Goal: Transaction & Acquisition: Subscribe to service/newsletter

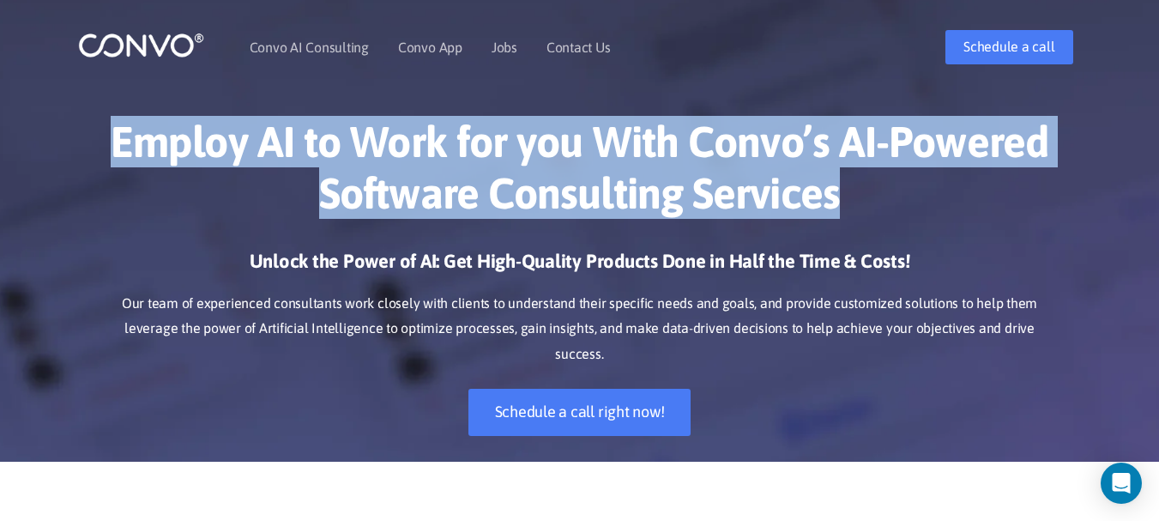
drag, startPoint x: 114, startPoint y: 137, endPoint x: 1101, endPoint y: 172, distance: 987.3
click at [1101, 172] on div "Employ AI to Work for you With Convo’s AI-Powered Software Consulting Services …" at bounding box center [579, 276] width 1159 height 372
click at [297, 211] on h1 "Employ AI to Work for you With Convo’s AI-Powered Software Consulting Services" at bounding box center [580, 174] width 952 height 116
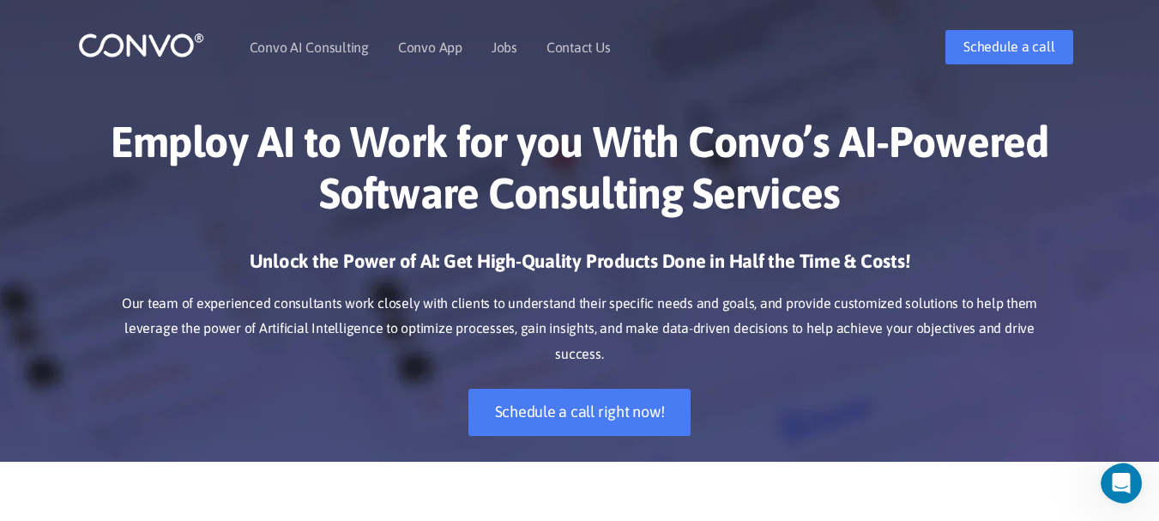
click at [176, 49] on img at bounding box center [141, 45] width 126 height 27
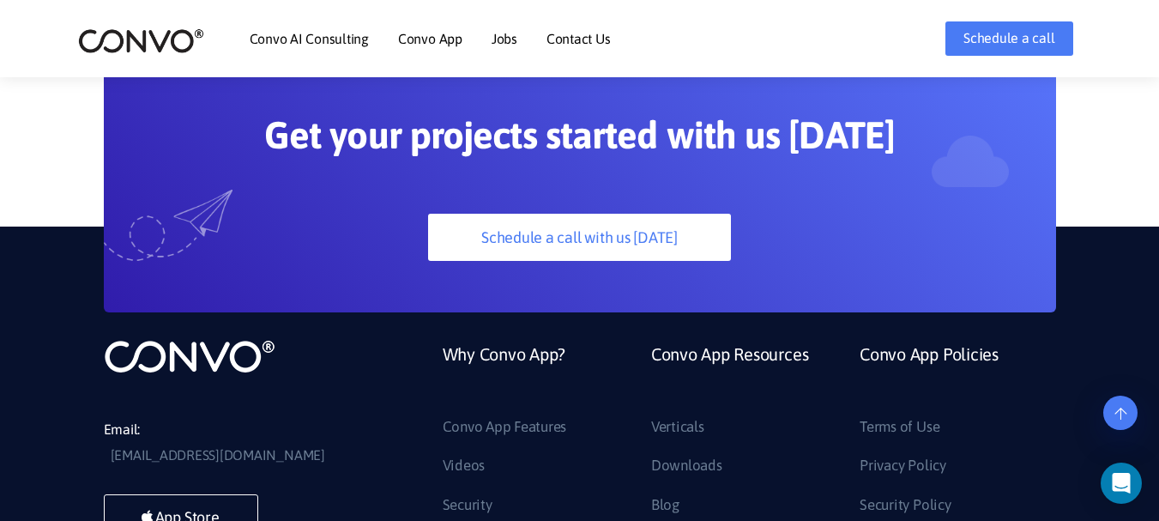
scroll to position [4659, 0]
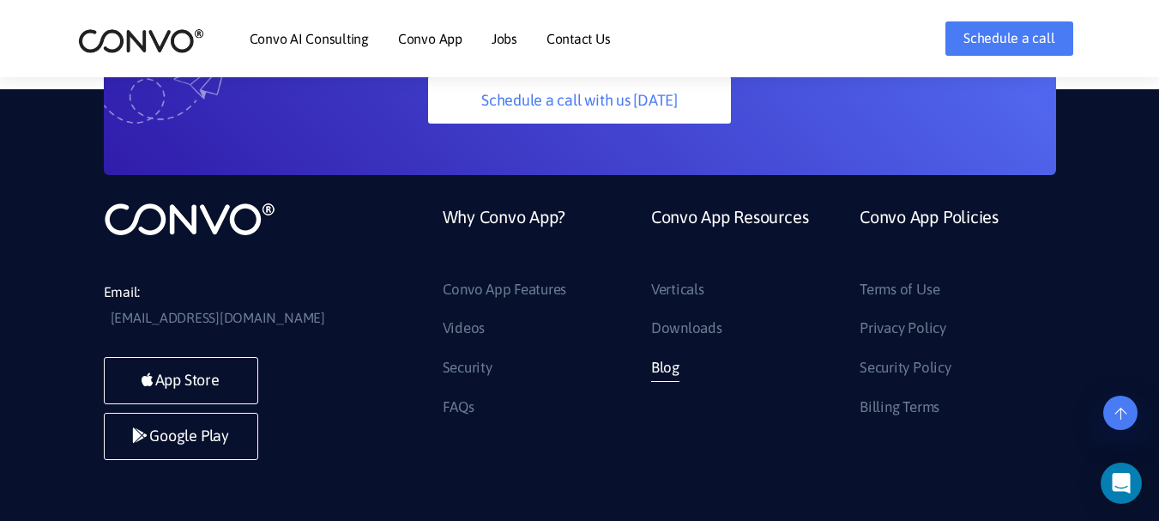
click at [678, 354] on link "Blog" at bounding box center [665, 367] width 28 height 27
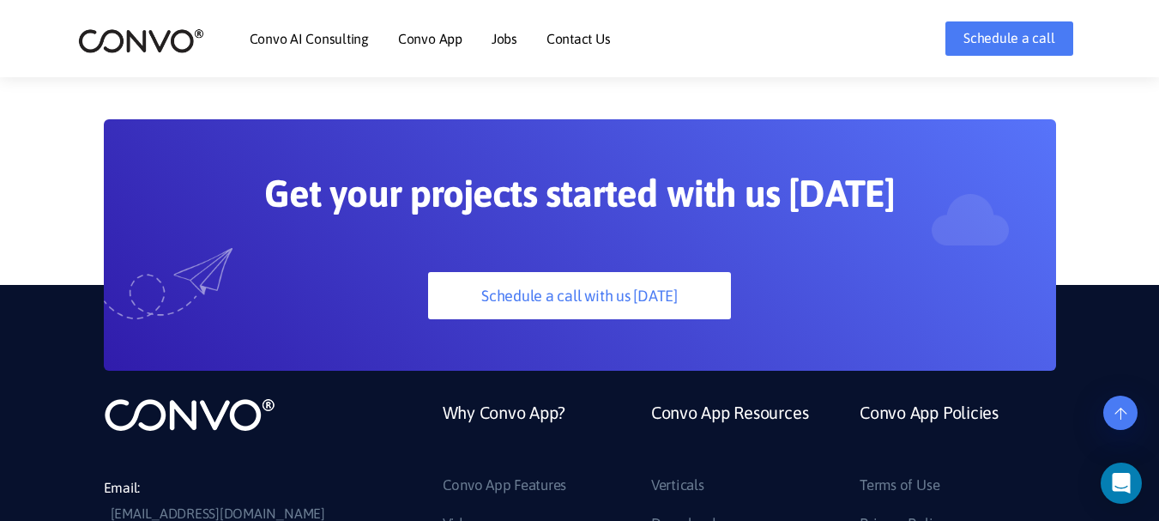
scroll to position [4318, 0]
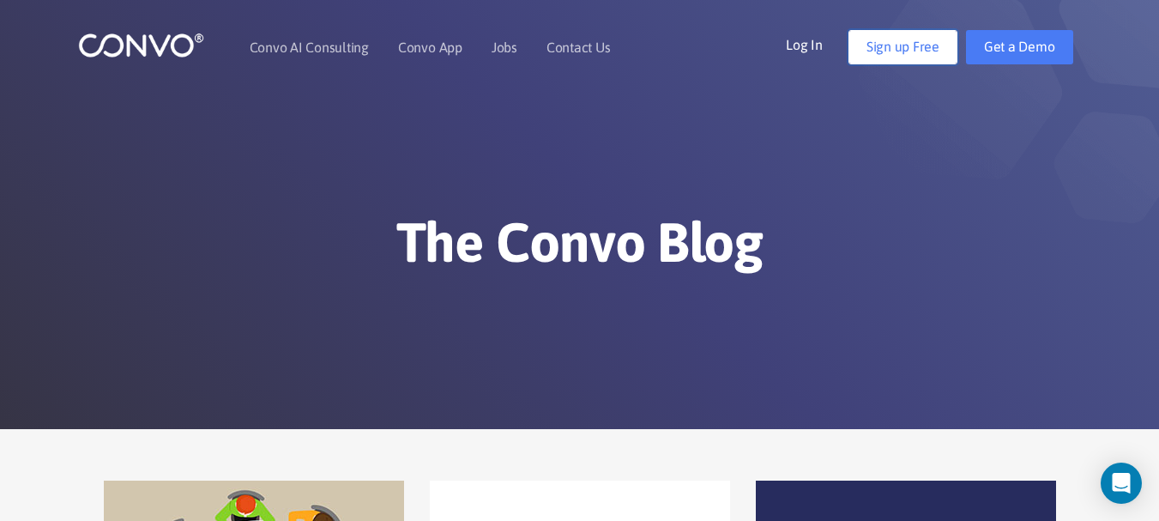
click at [904, 47] on link "Sign up Free" at bounding box center [903, 47] width 109 height 34
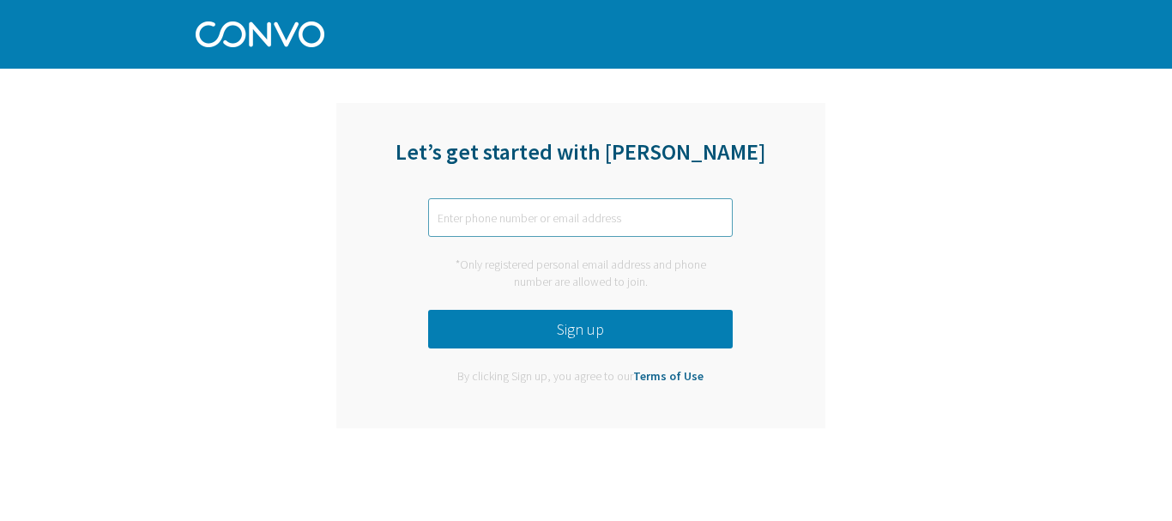
click at [523, 230] on input "text" at bounding box center [580, 217] width 305 height 39
type input "neweraschool025@gmail.com"
click at [559, 325] on button "Sign up" at bounding box center [580, 329] width 305 height 39
